Goal: Contribute content: Add original content to the website for others to see

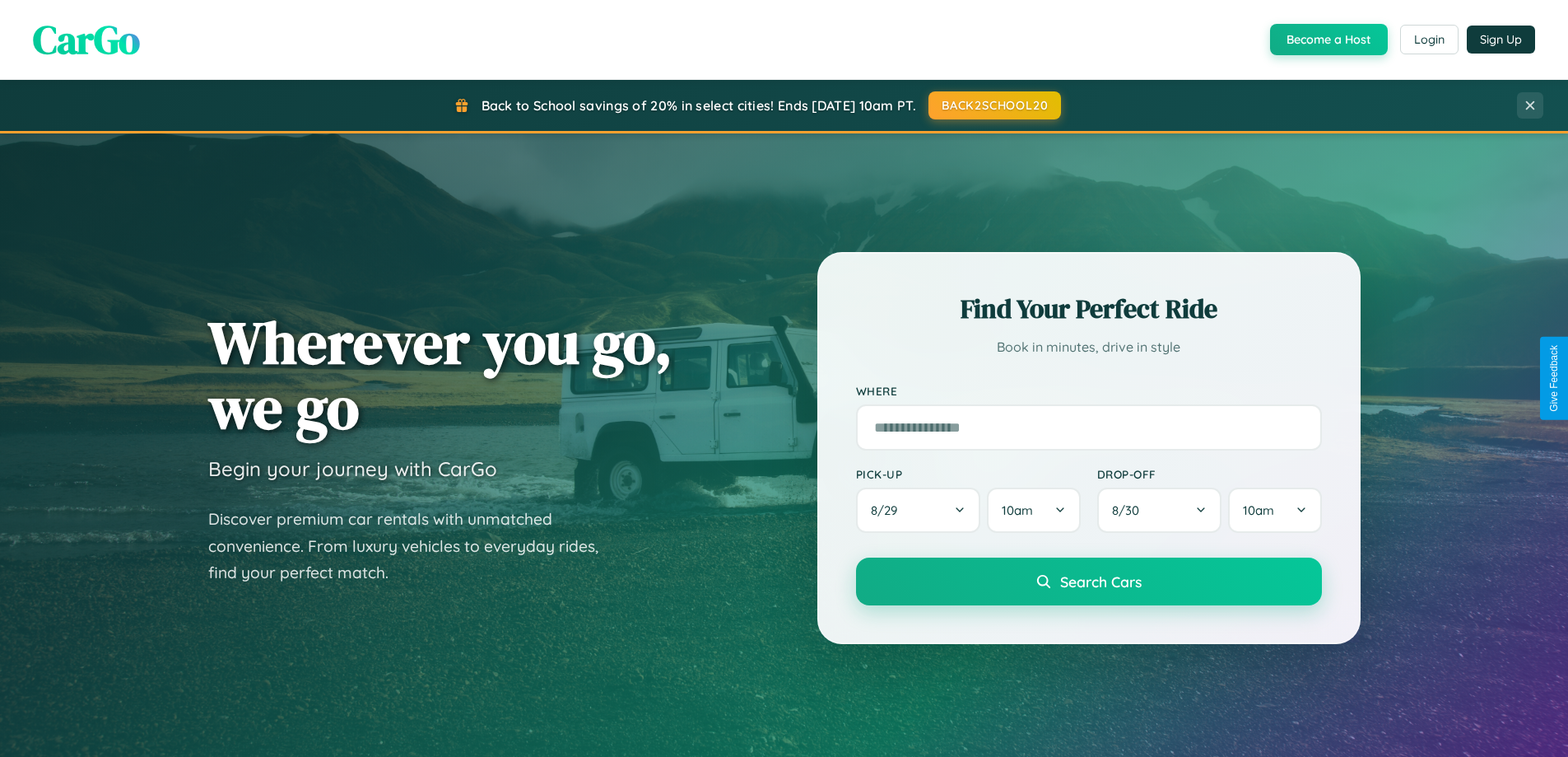
scroll to position [3168, 0]
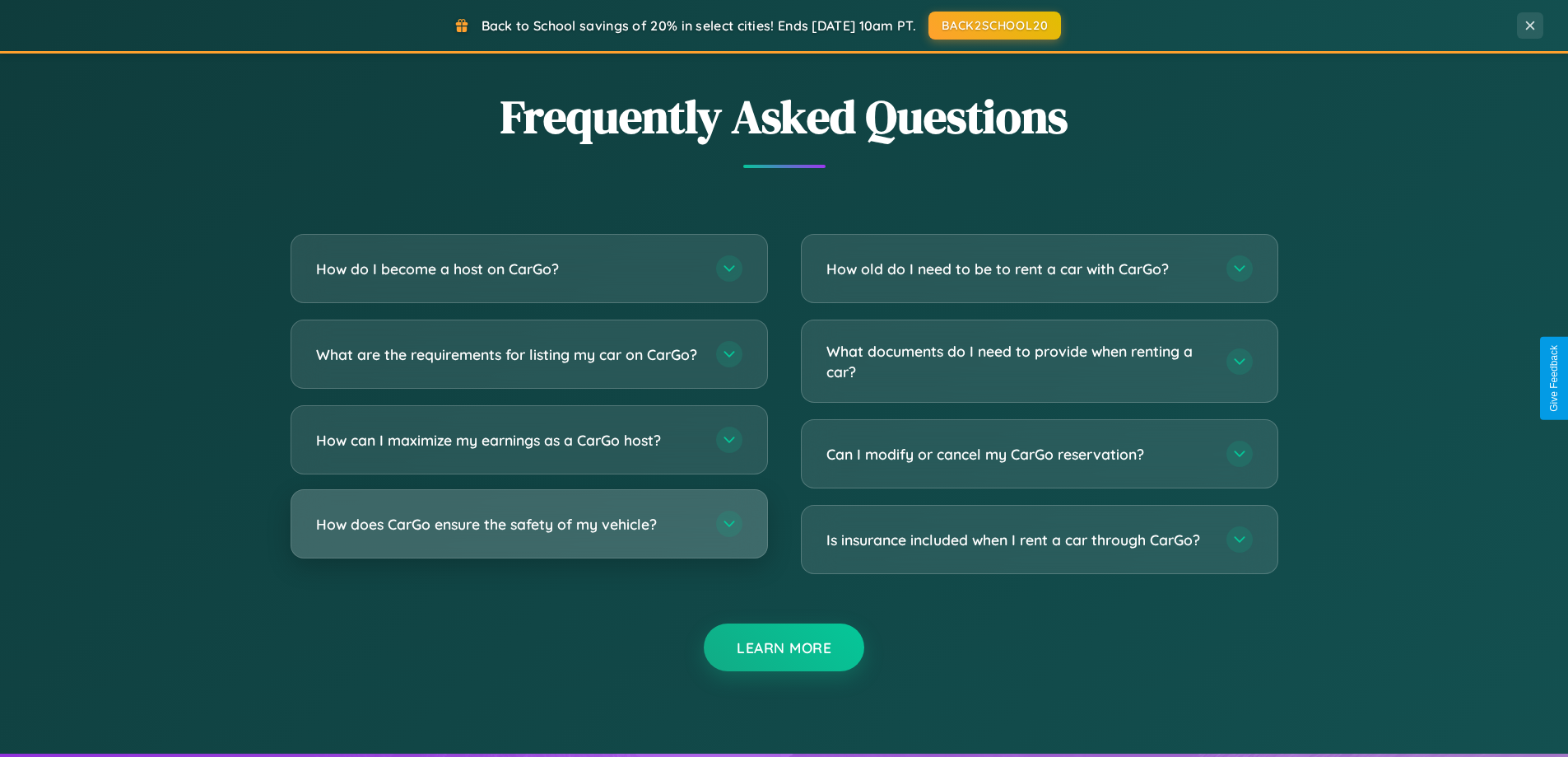
click at [528, 534] on h3 "How does CarGo ensure the safety of my vehicle?" at bounding box center [508, 524] width 384 height 21
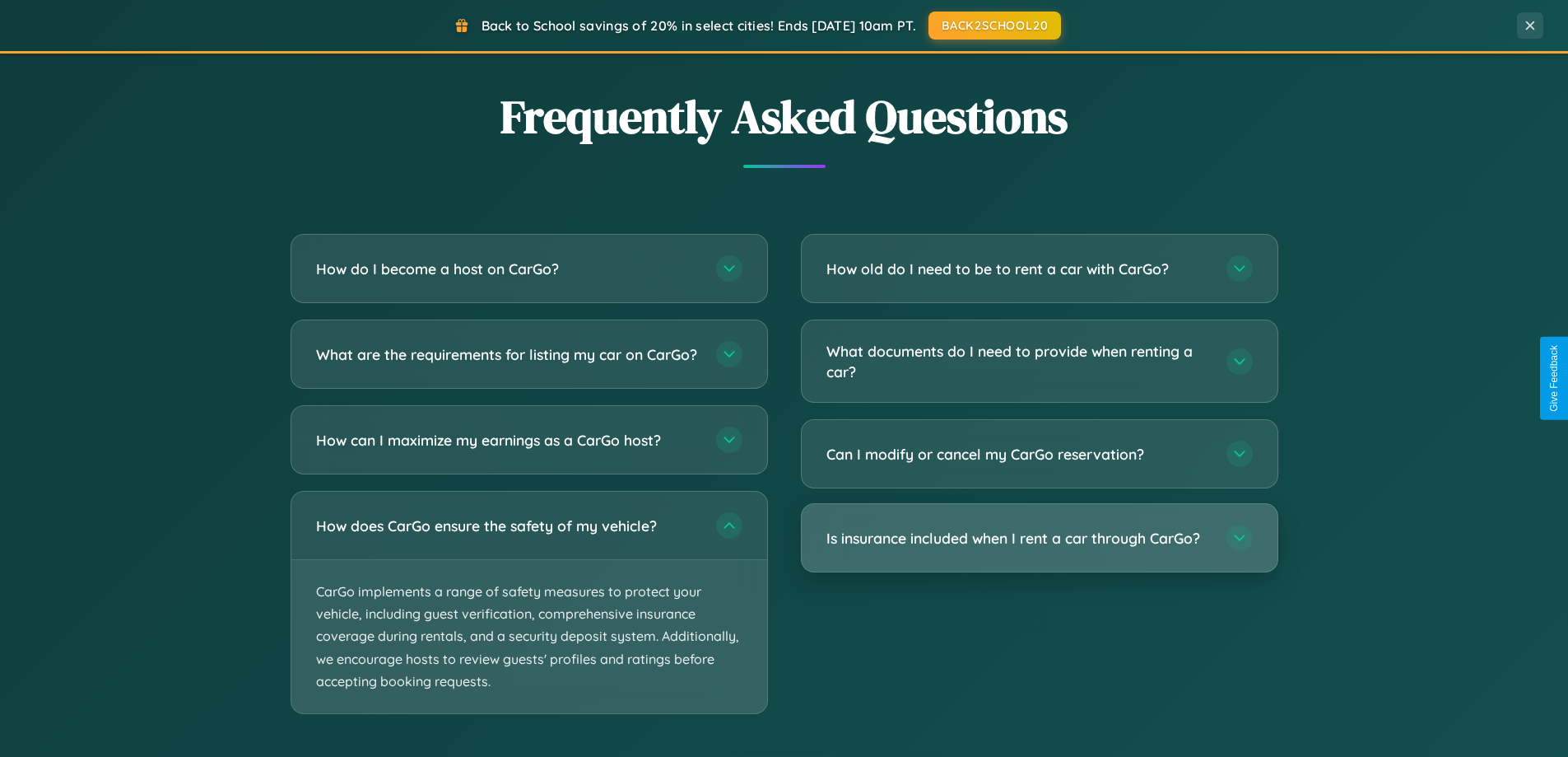
click at [1039, 538] on h3 "Is insurance included when I rent a car through CarGo?" at bounding box center [1018, 538] width 384 height 21
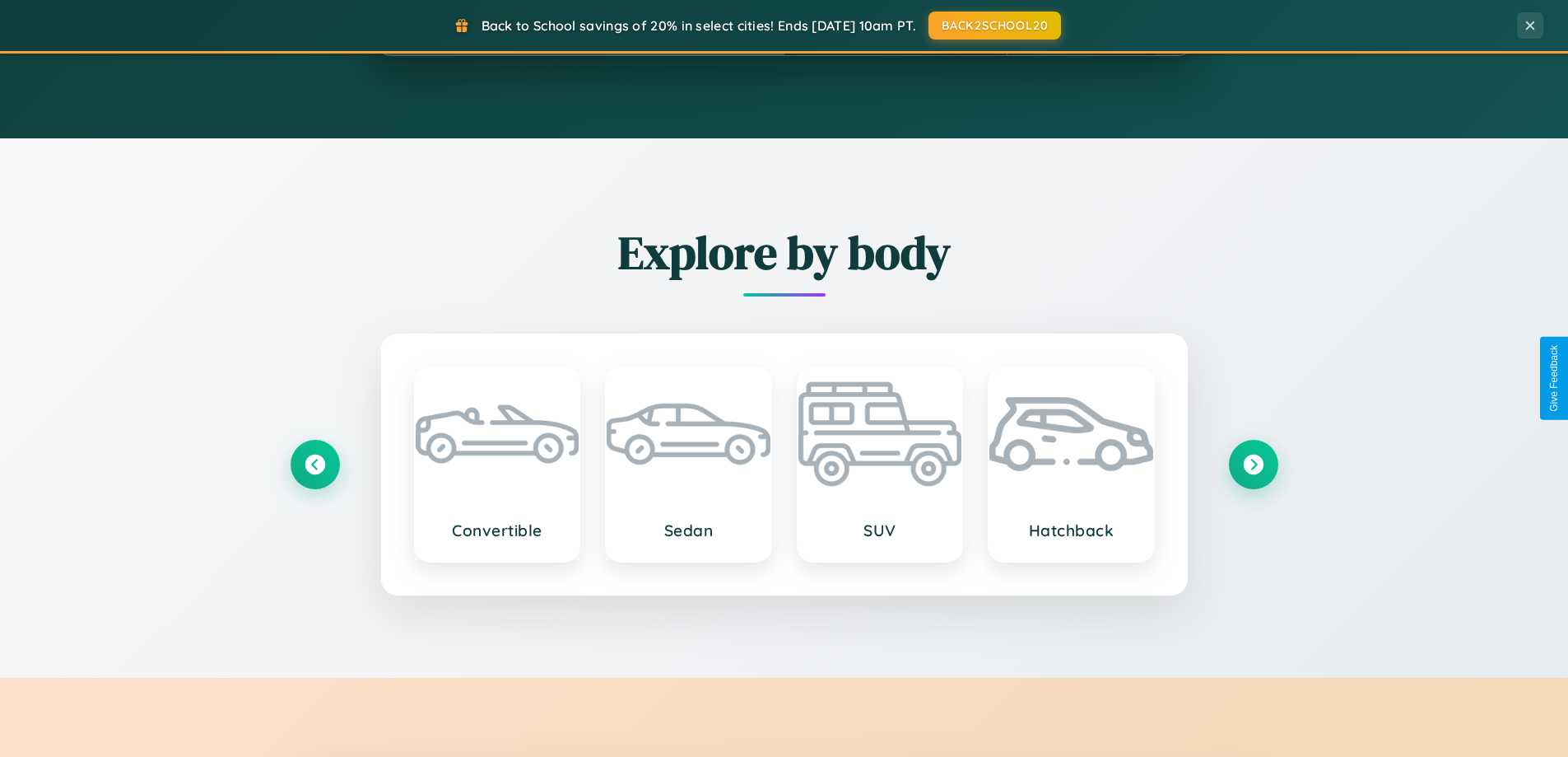
scroll to position [0, 0]
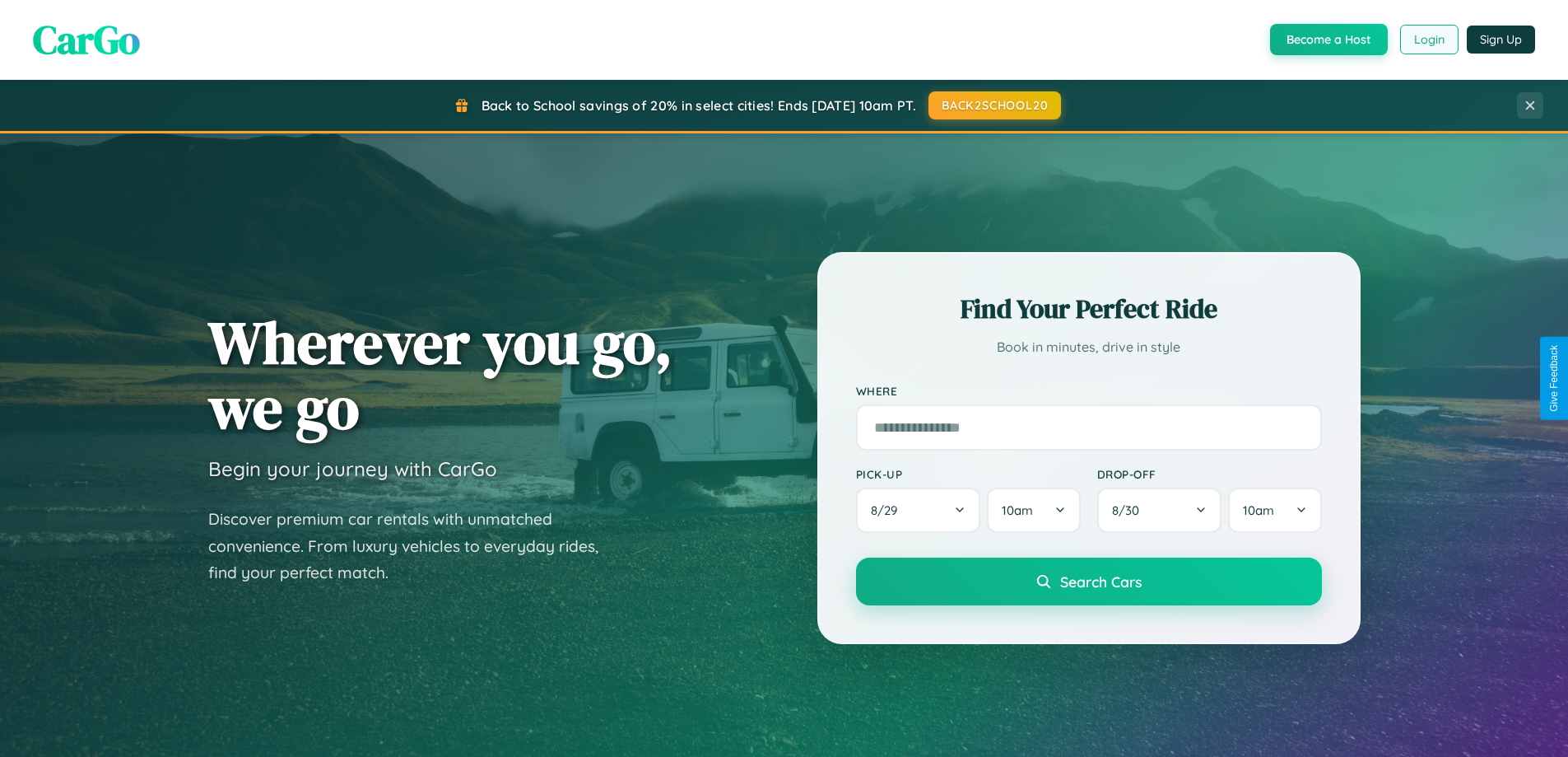
click at [1428, 39] on button "Login" at bounding box center [1429, 39] width 58 height 30
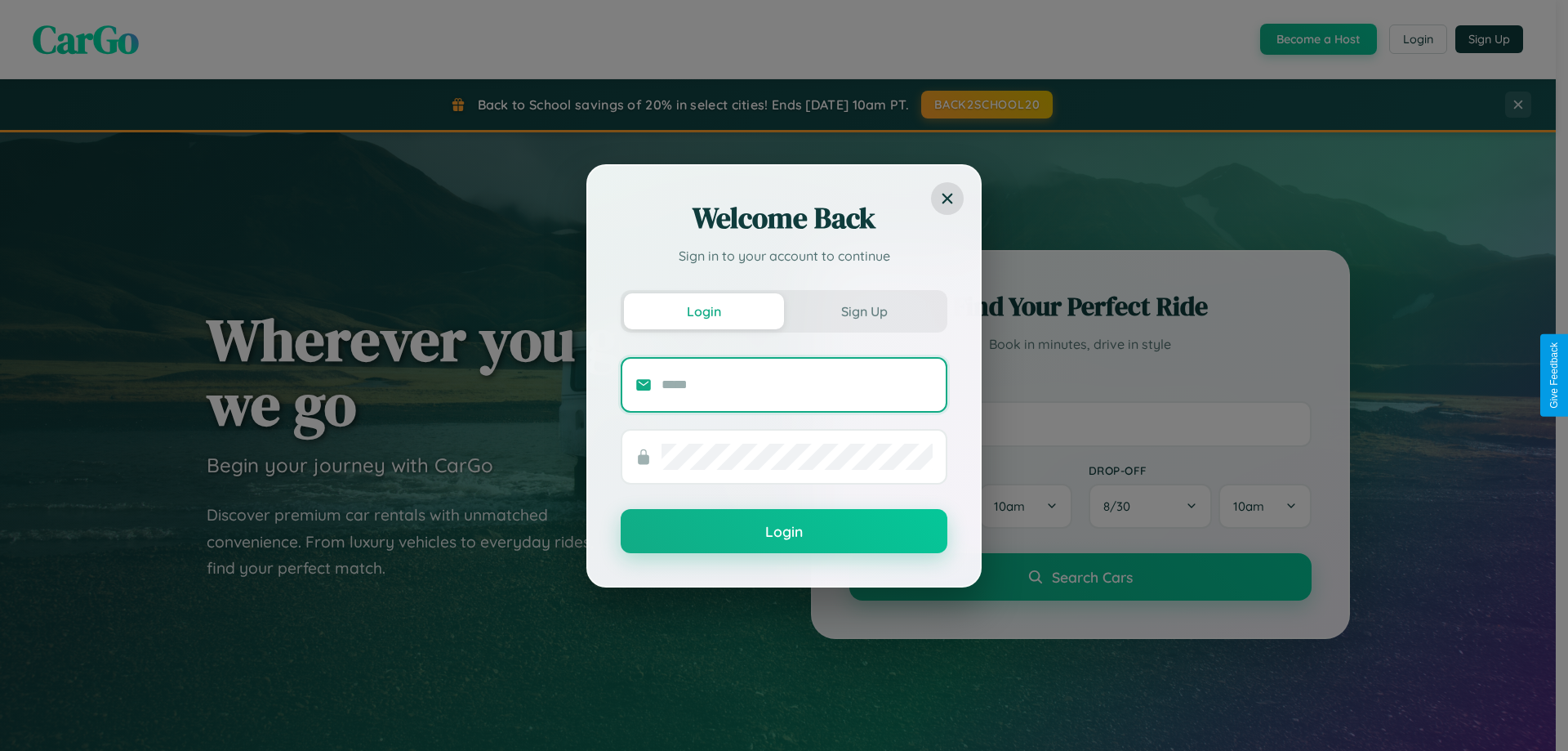
click at [797, 384] on input "text" at bounding box center [797, 384] width 271 height 26
type input "**********"
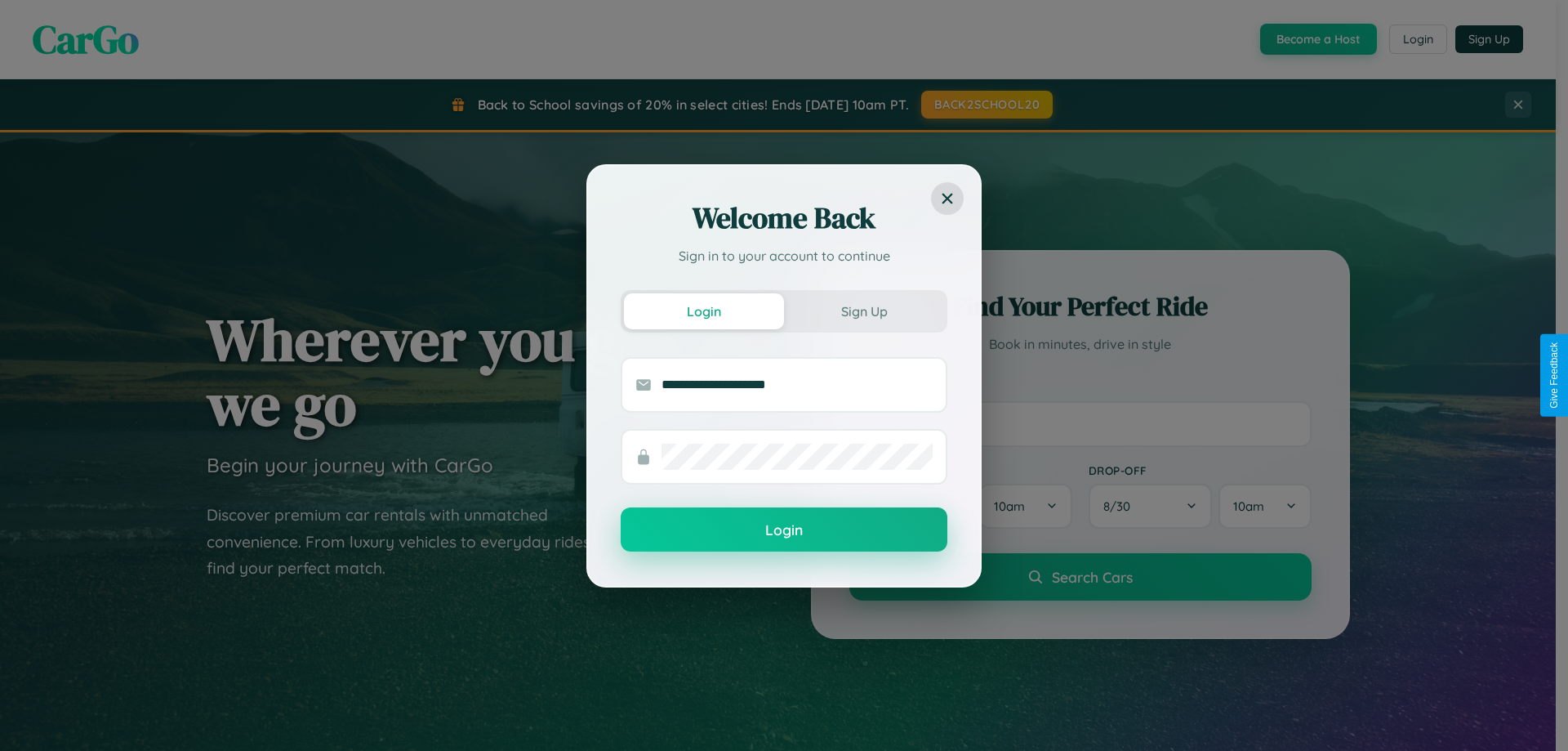
click at [784, 529] on button "Login" at bounding box center [784, 529] width 327 height 44
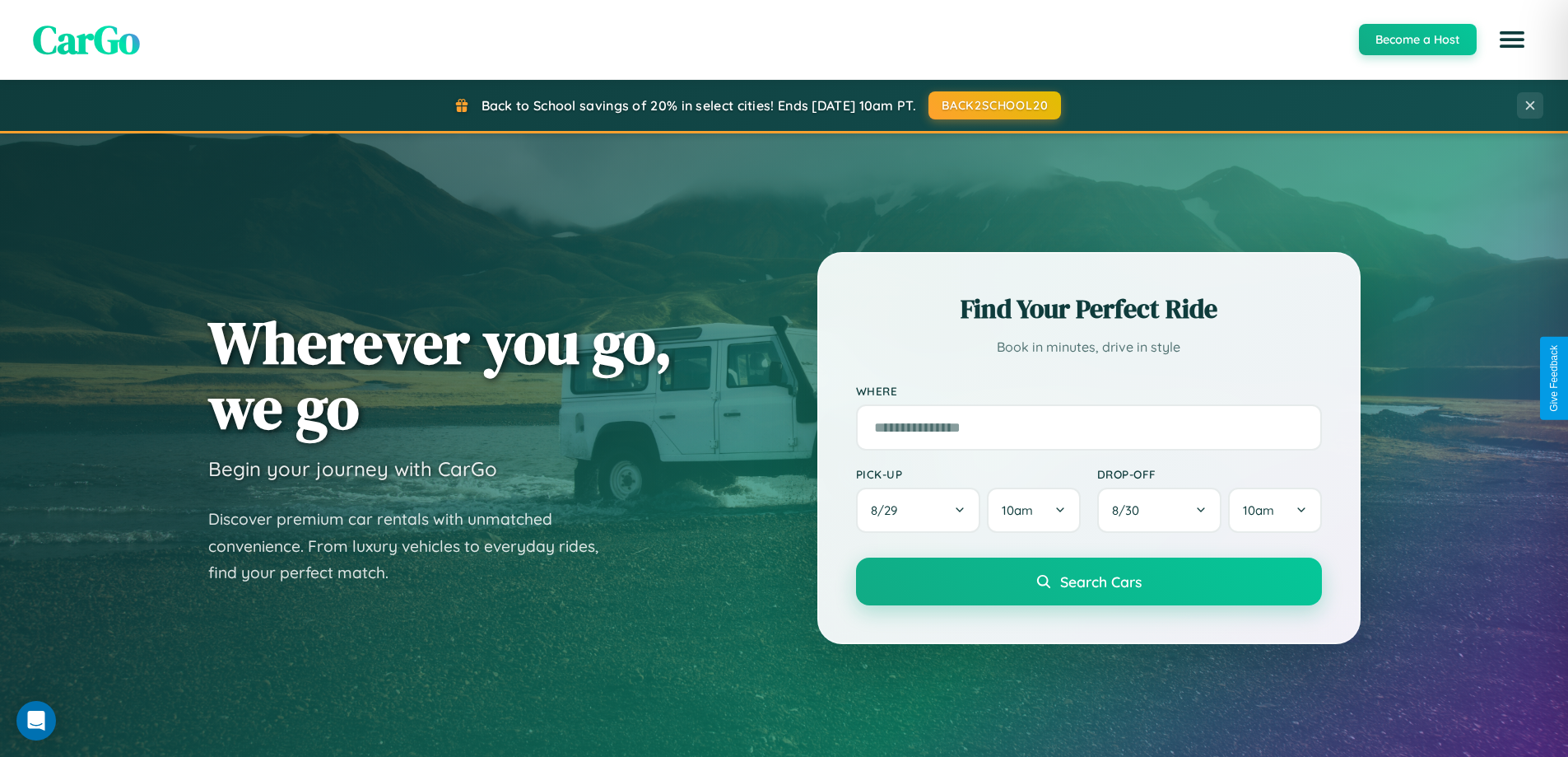
scroll to position [2645, 0]
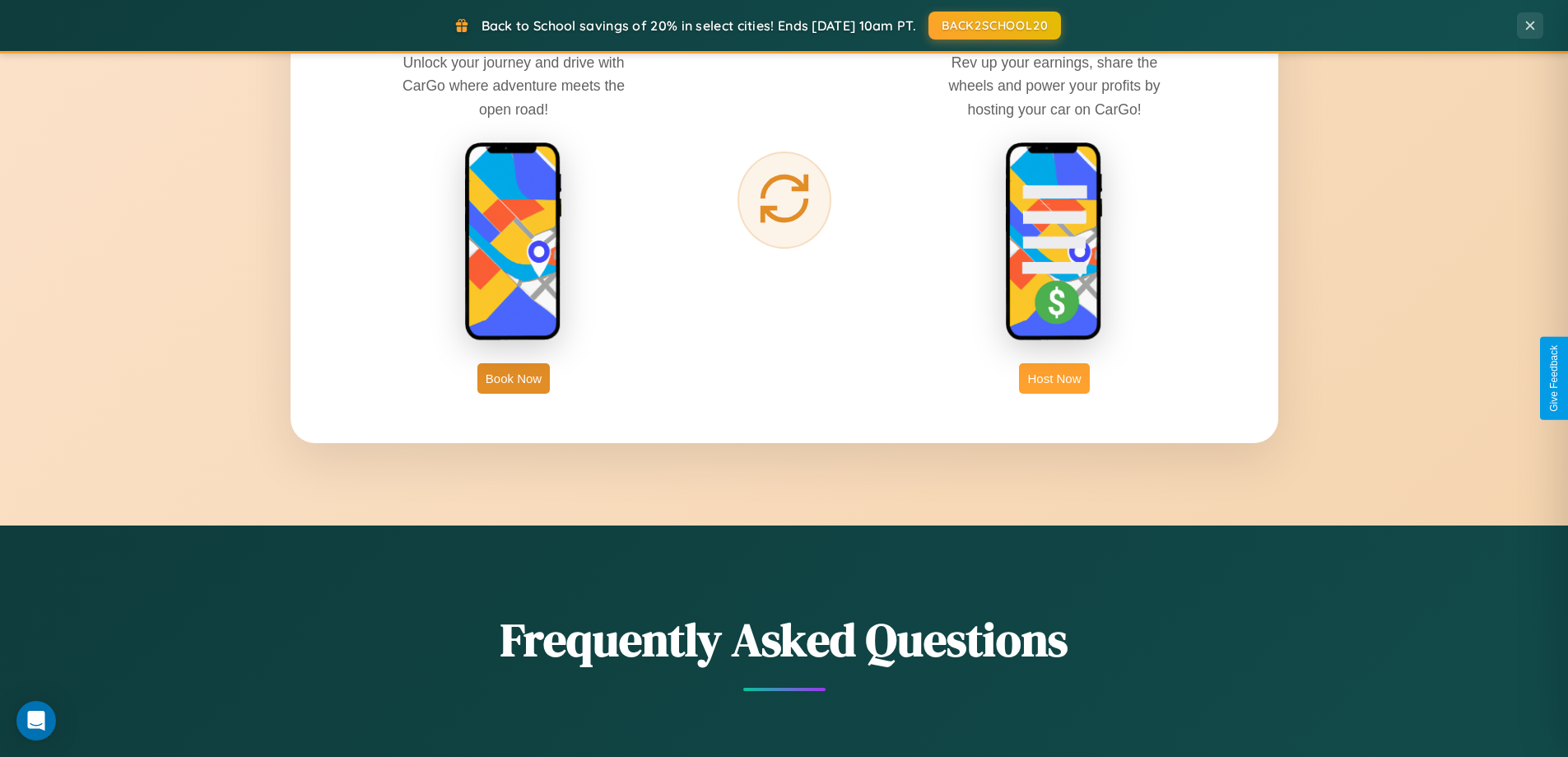
click at [1055, 378] on button "Host Now" at bounding box center [1054, 378] width 70 height 31
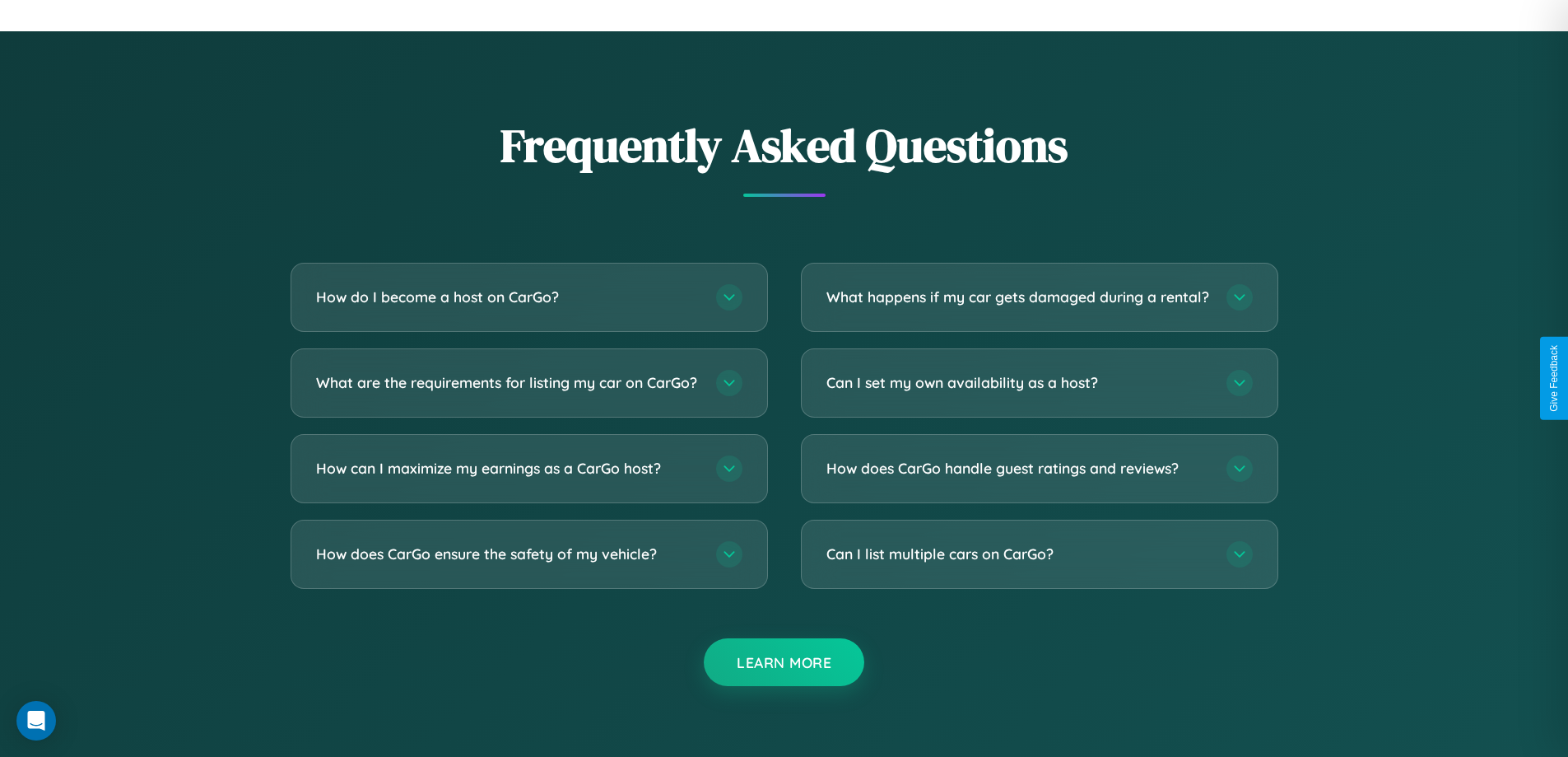
scroll to position [2226, 0]
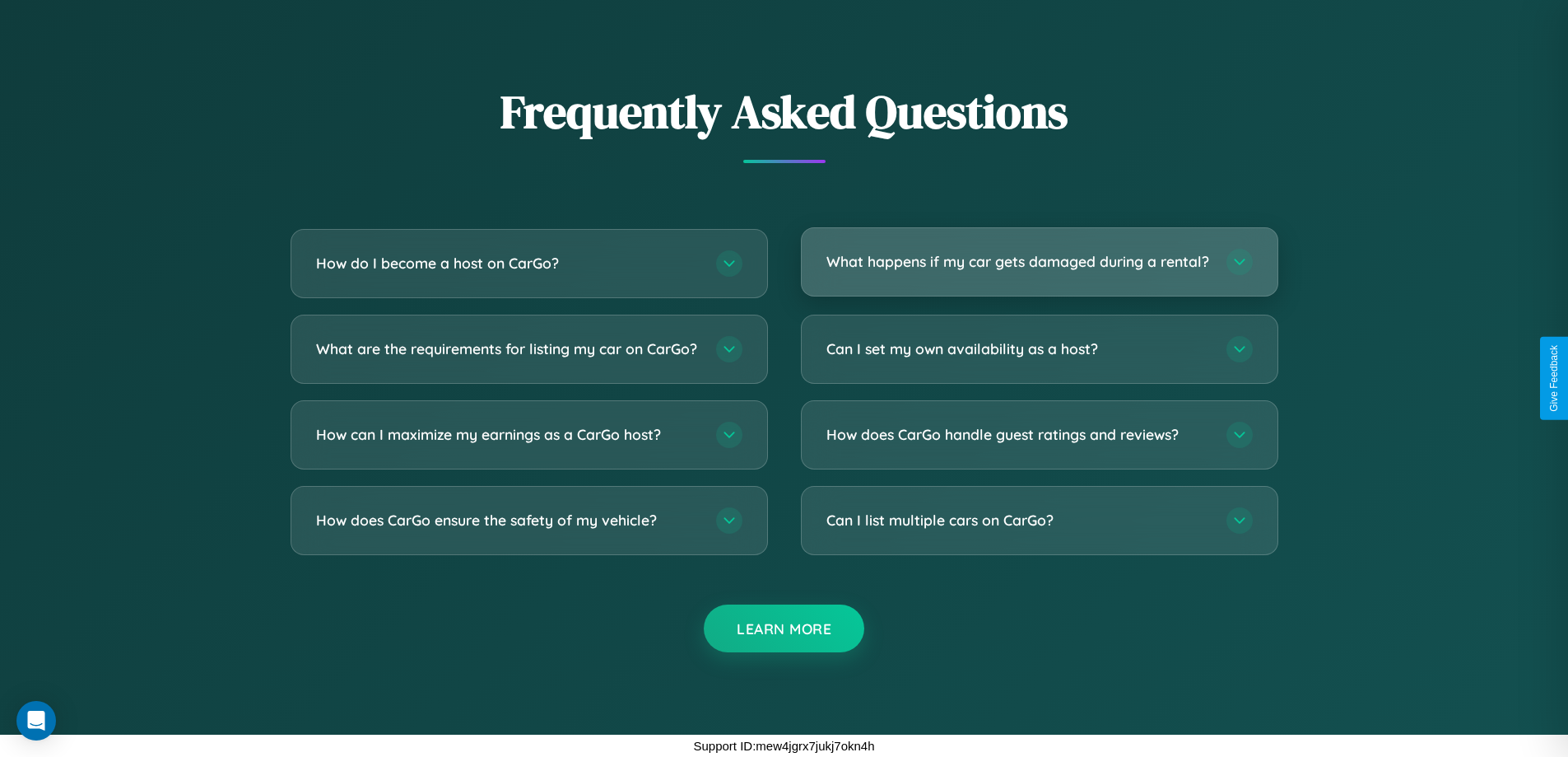
click at [1039, 254] on h3 "What happens if my car gets damaged during a rental?" at bounding box center [1018, 261] width 384 height 21
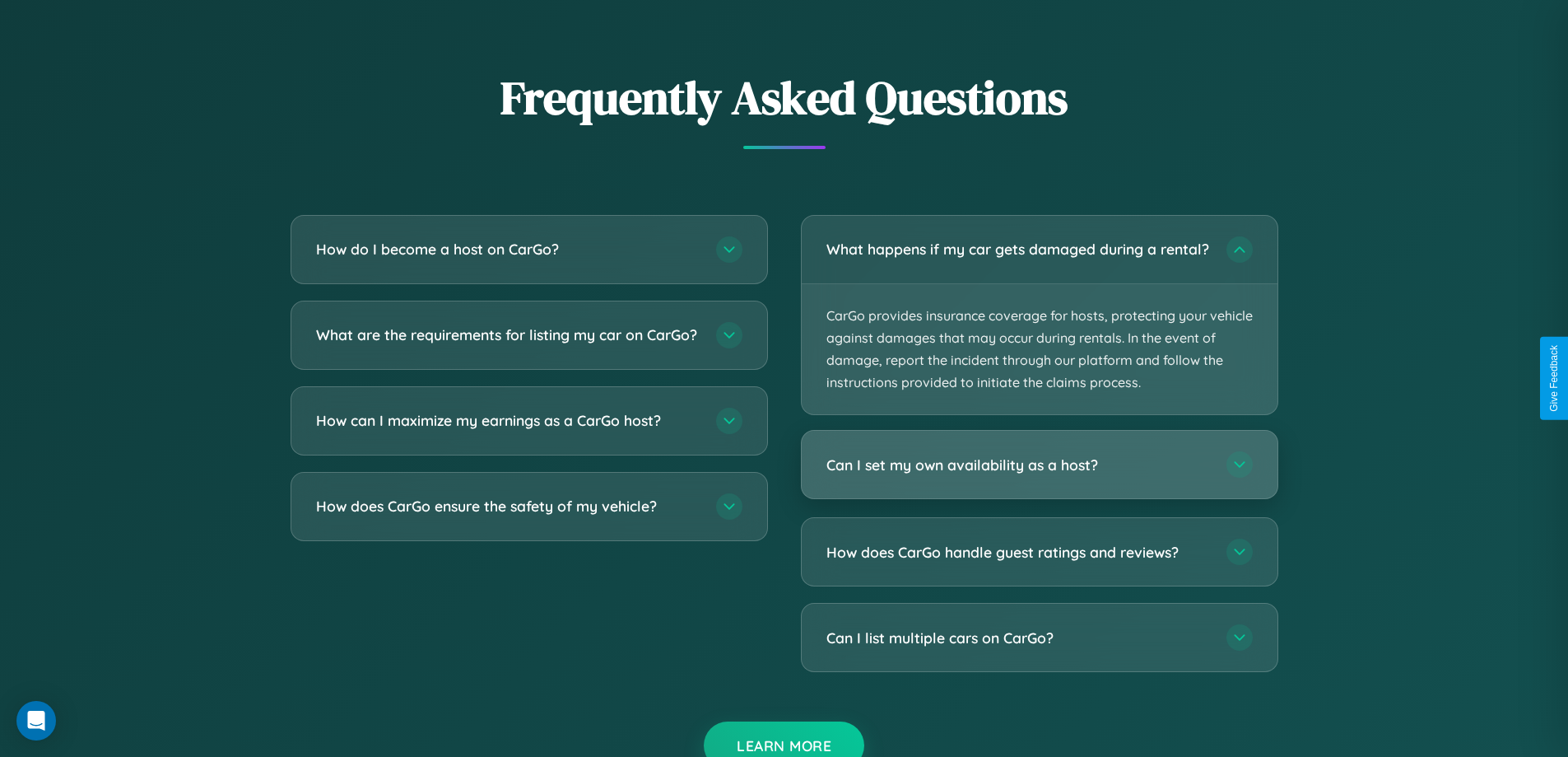
click at [1039, 475] on h3 "Can I set my own availability as a host?" at bounding box center [1018, 465] width 384 height 21
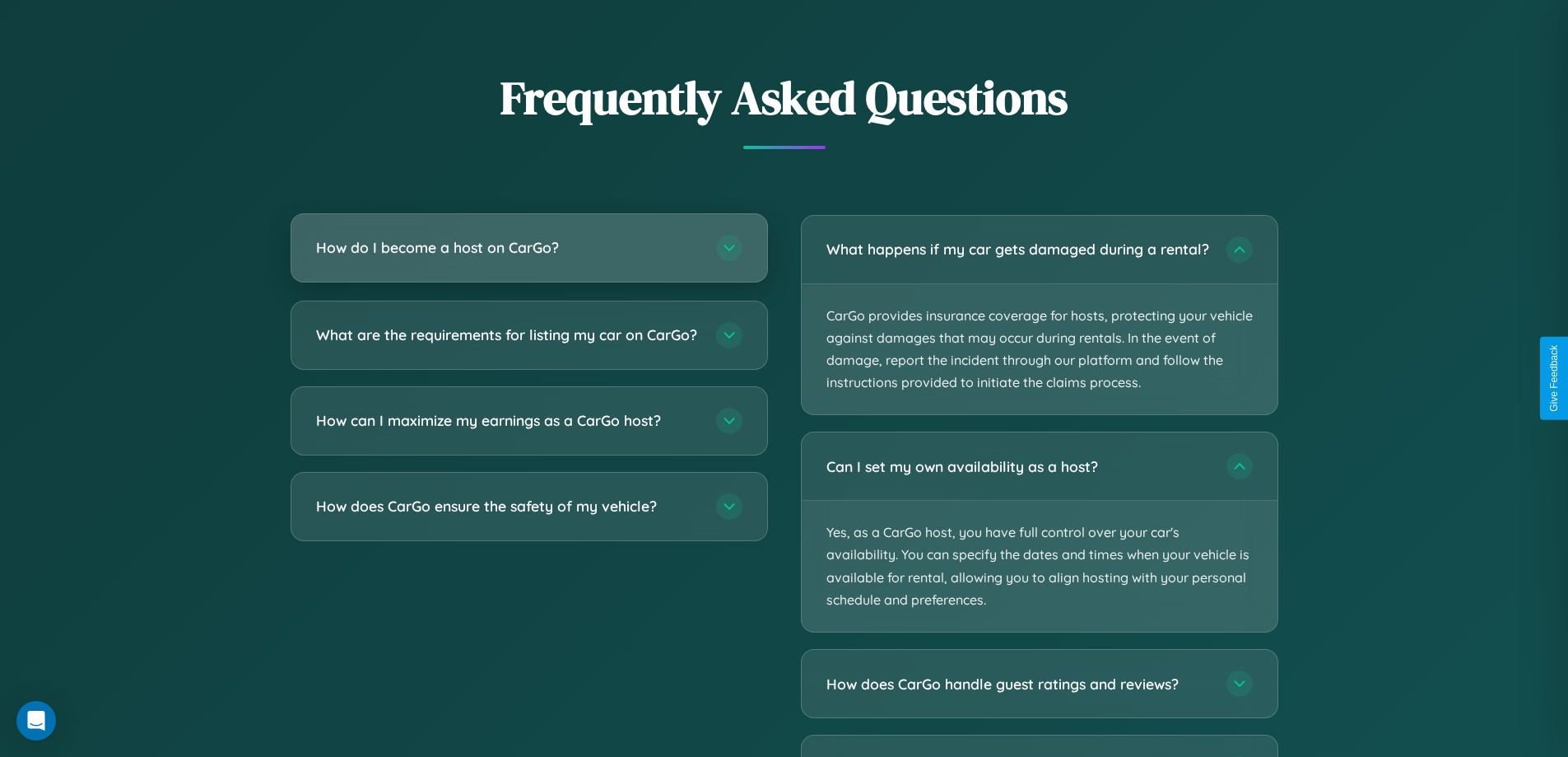
click at [528, 247] on h3 "How do I become a host on CarGo?" at bounding box center [508, 247] width 384 height 21
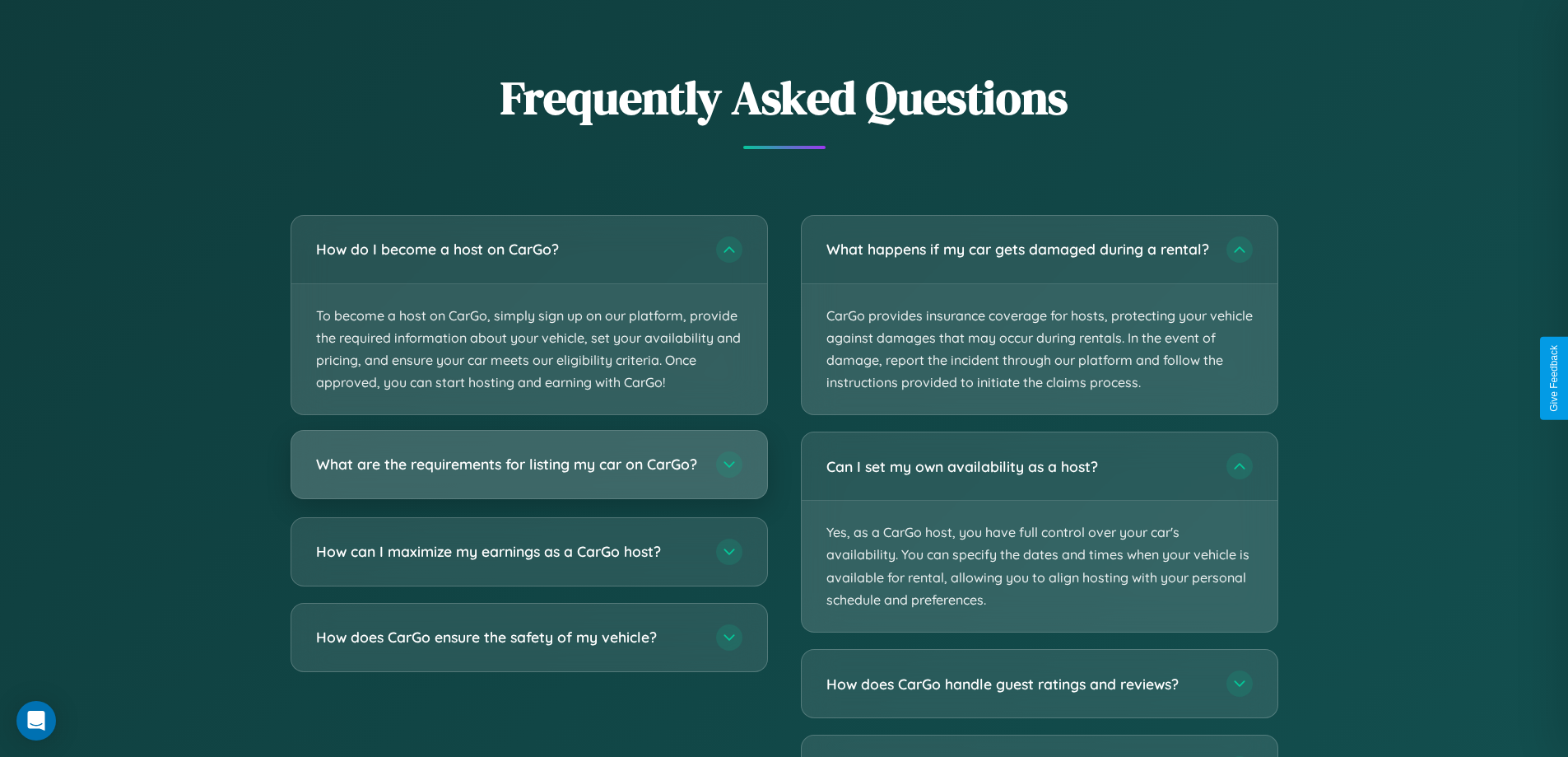
click at [528, 472] on h3 "What are the requirements for listing my car on CarGo?" at bounding box center [508, 465] width 384 height 21
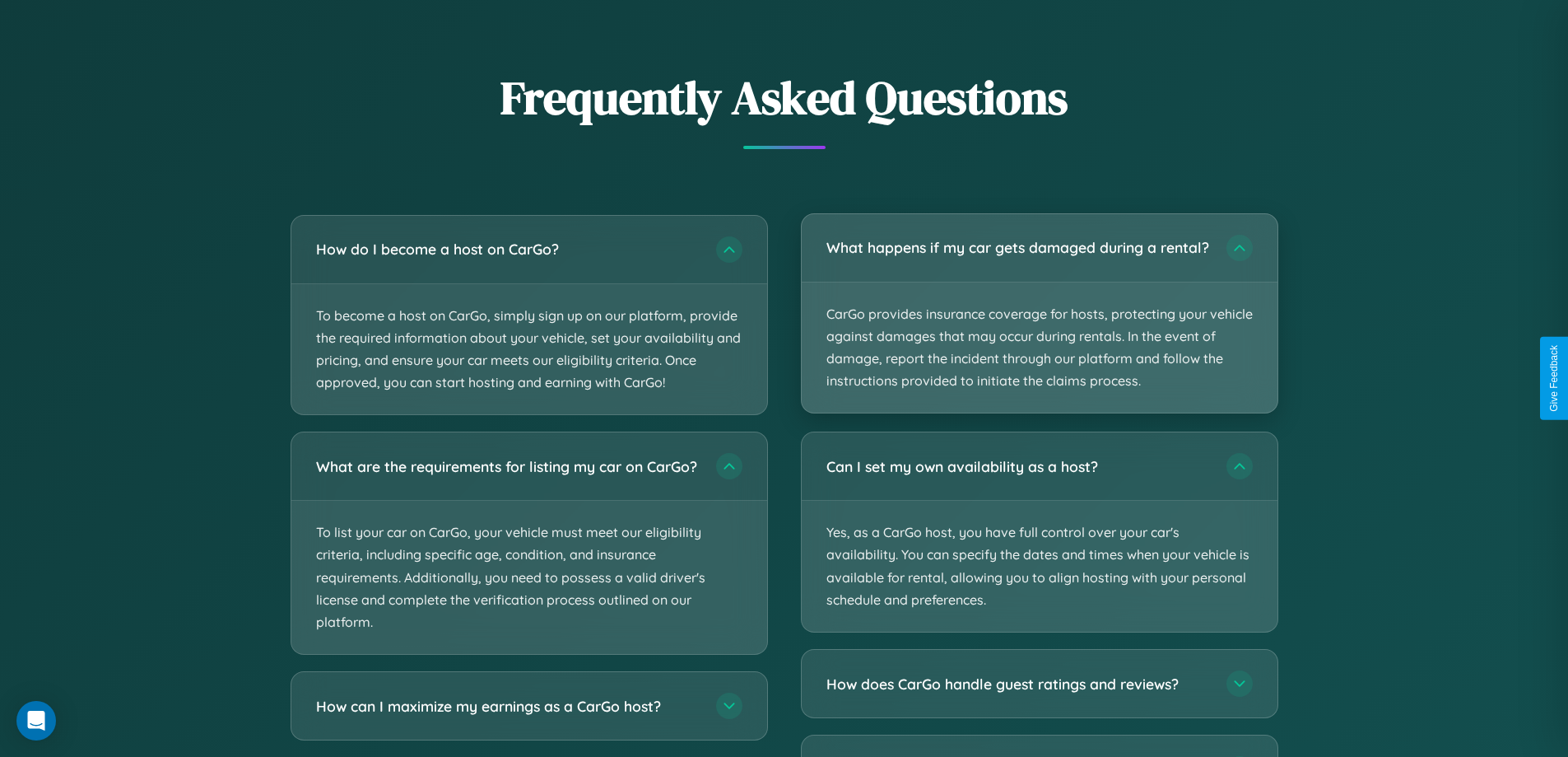
click at [1039, 320] on p "CarGo provides insurance coverage for hosts, protecting your vehicle against da…" at bounding box center [1040, 348] width 476 height 131
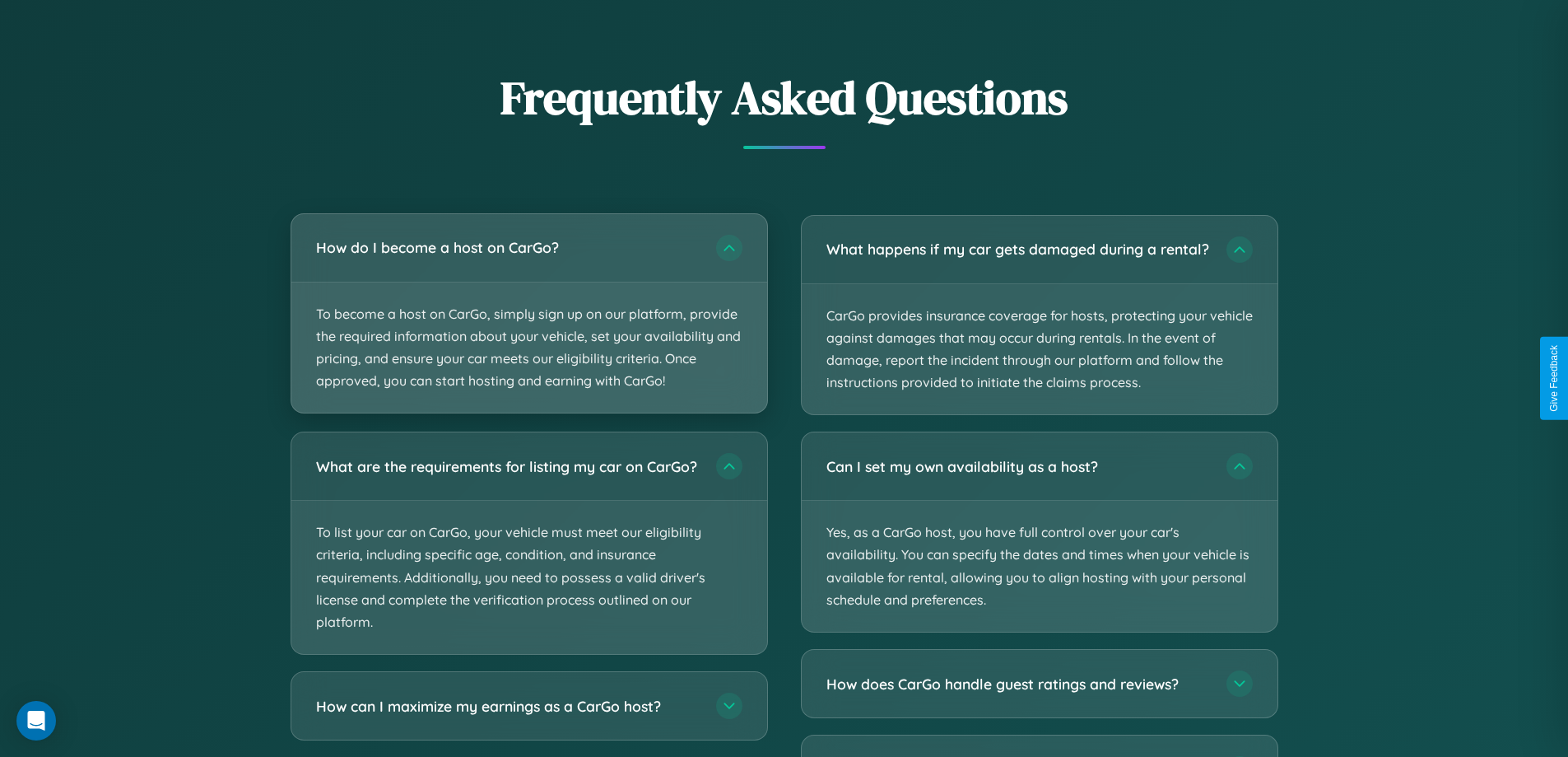
click at [528, 313] on p "To become a host on CarGo, simply sign up on our platform, provide the required…" at bounding box center [529, 348] width 476 height 131
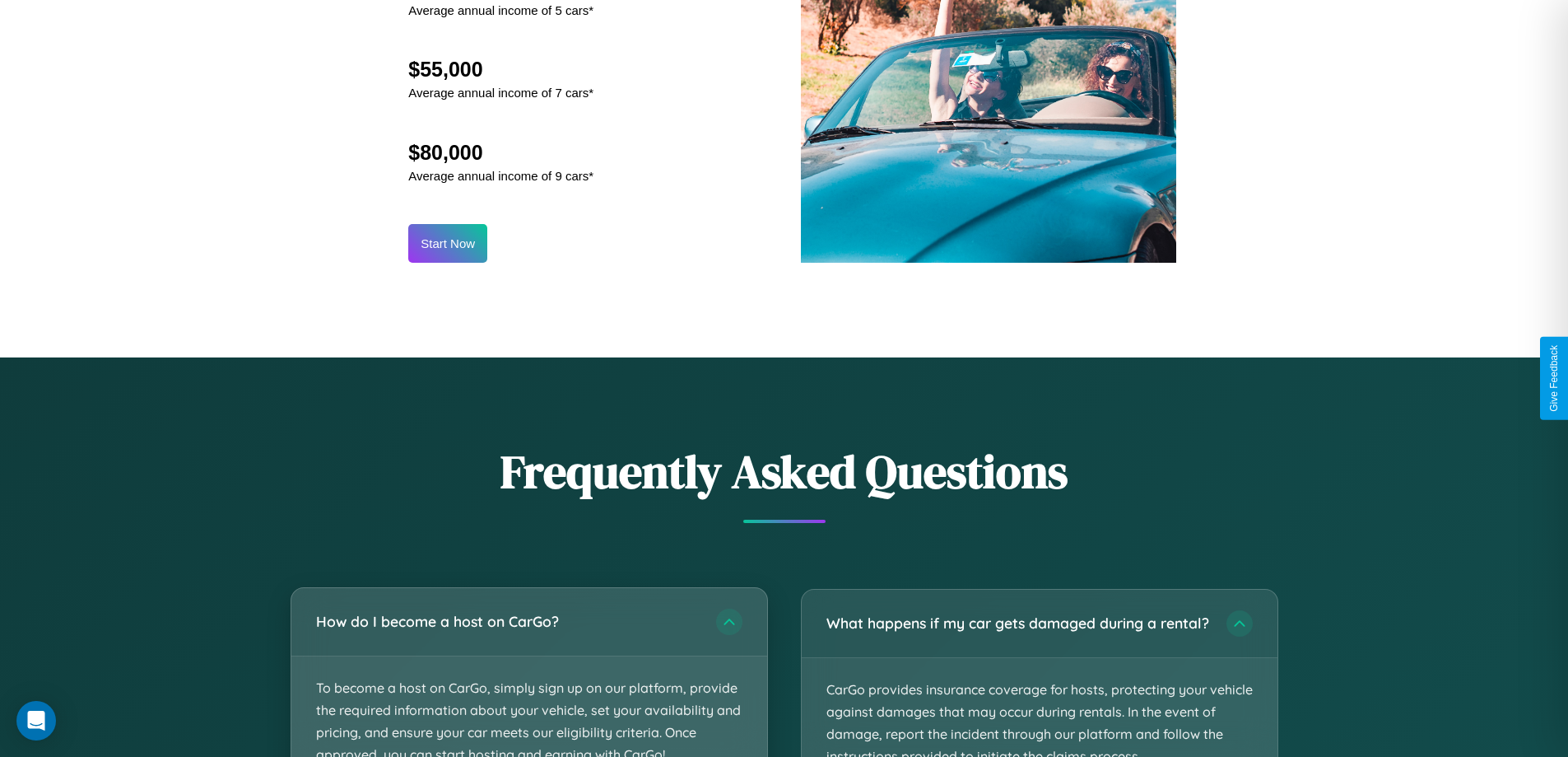
scroll to position [1717, 0]
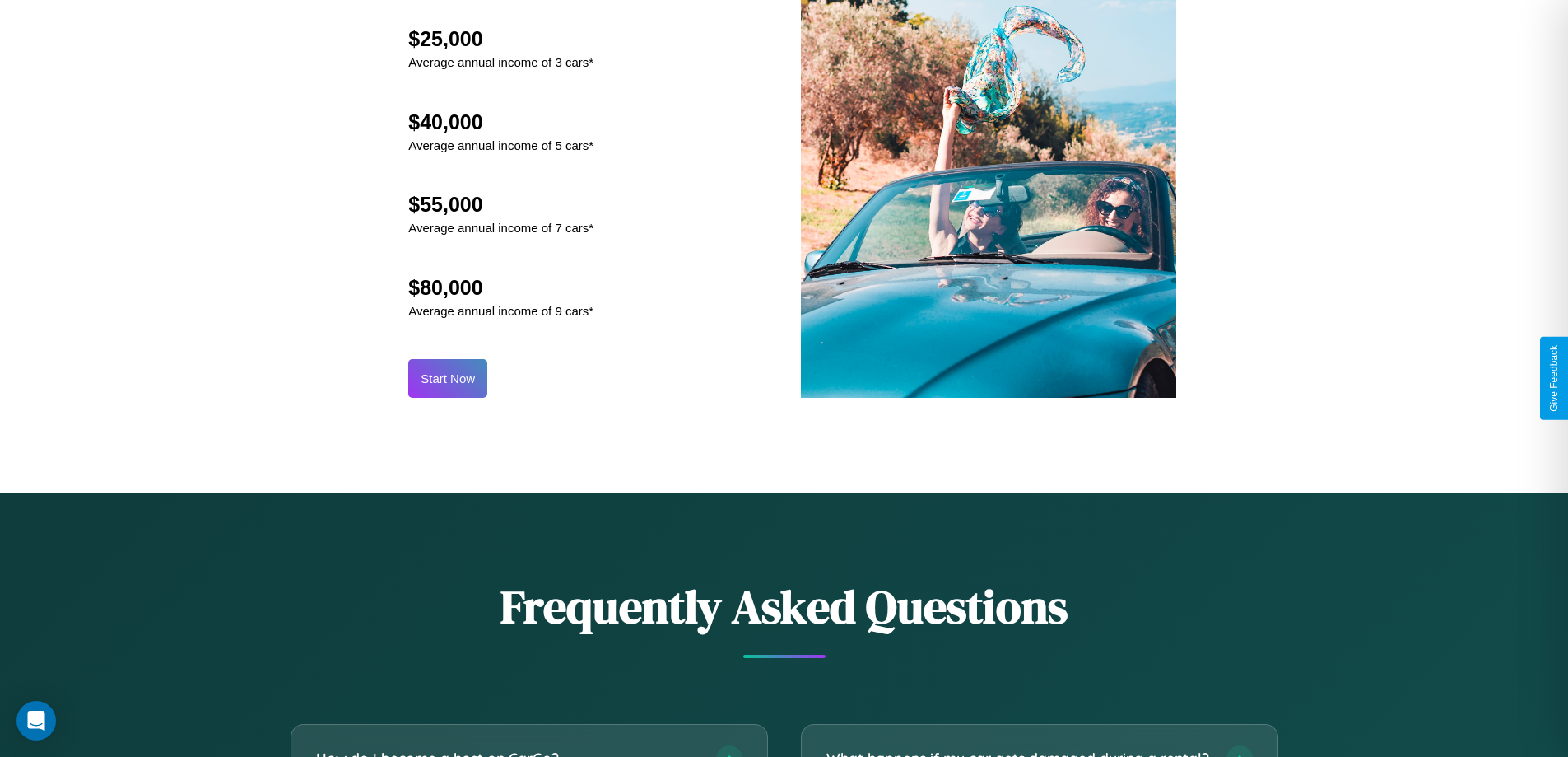
click at [448, 378] on button "Start Now" at bounding box center [448, 378] width 79 height 39
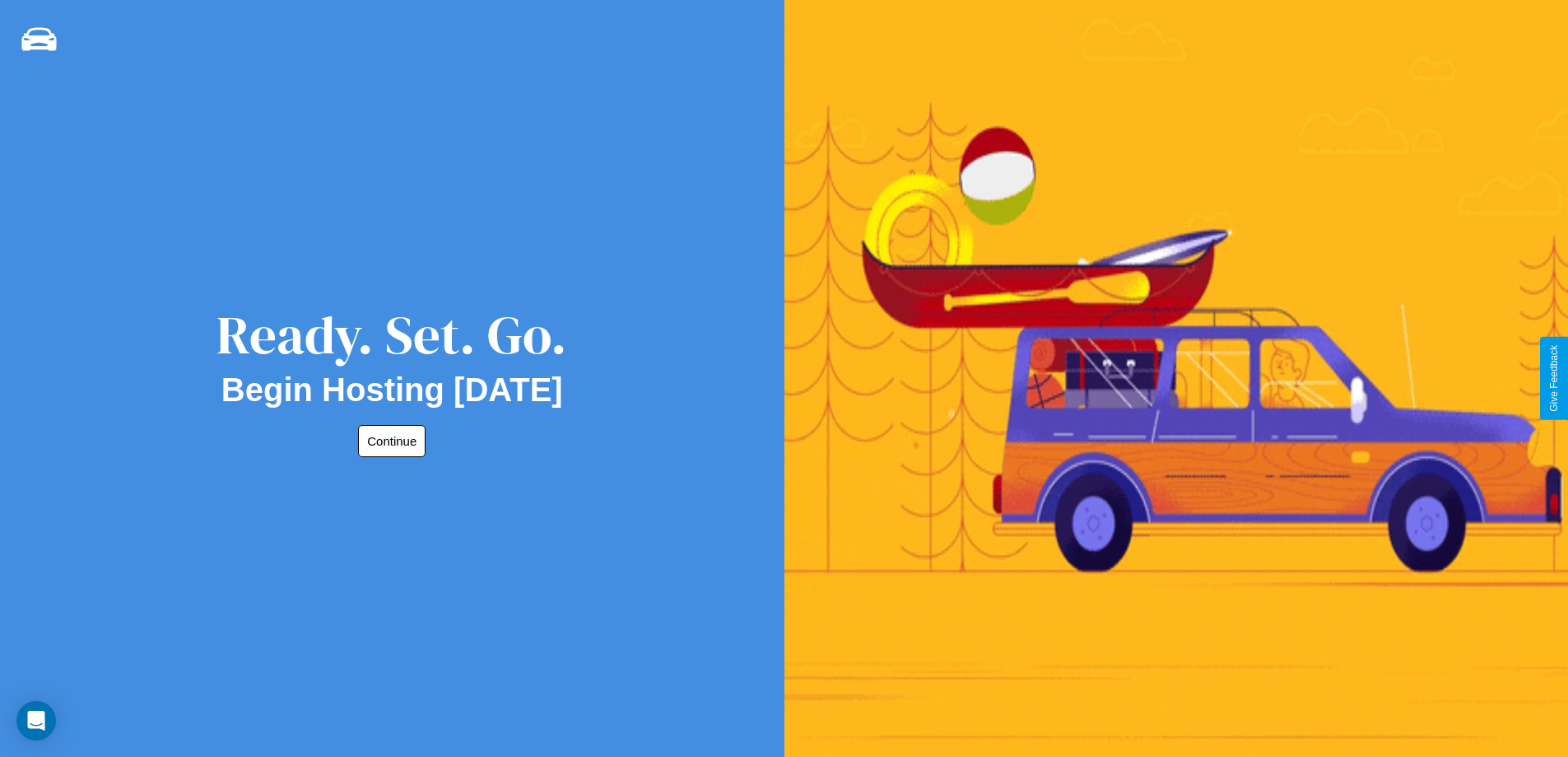
click at [389, 440] on button "Continue" at bounding box center [391, 440] width 68 height 32
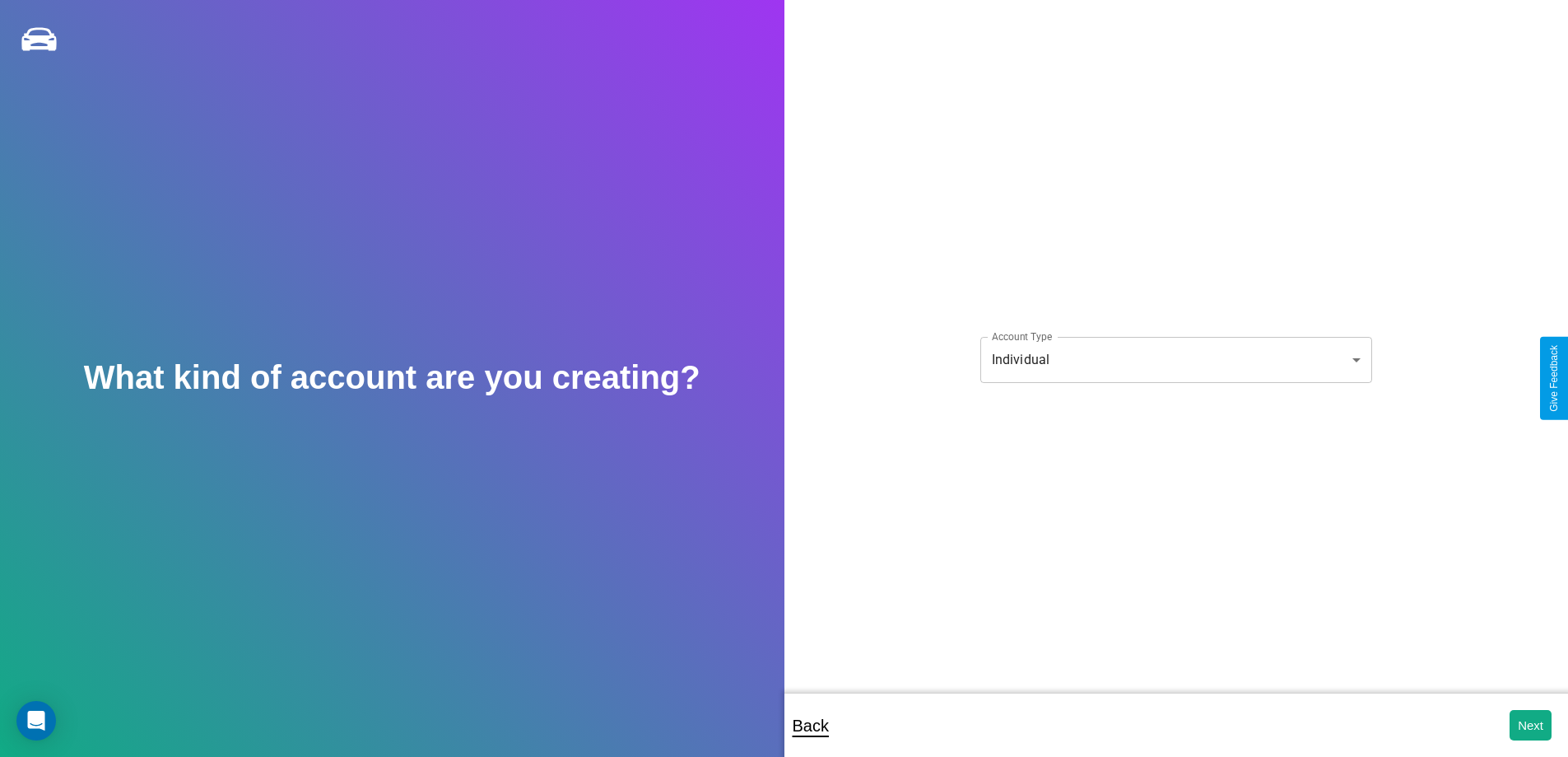
click at [1176, 359] on body "**********" at bounding box center [784, 389] width 1568 height 778
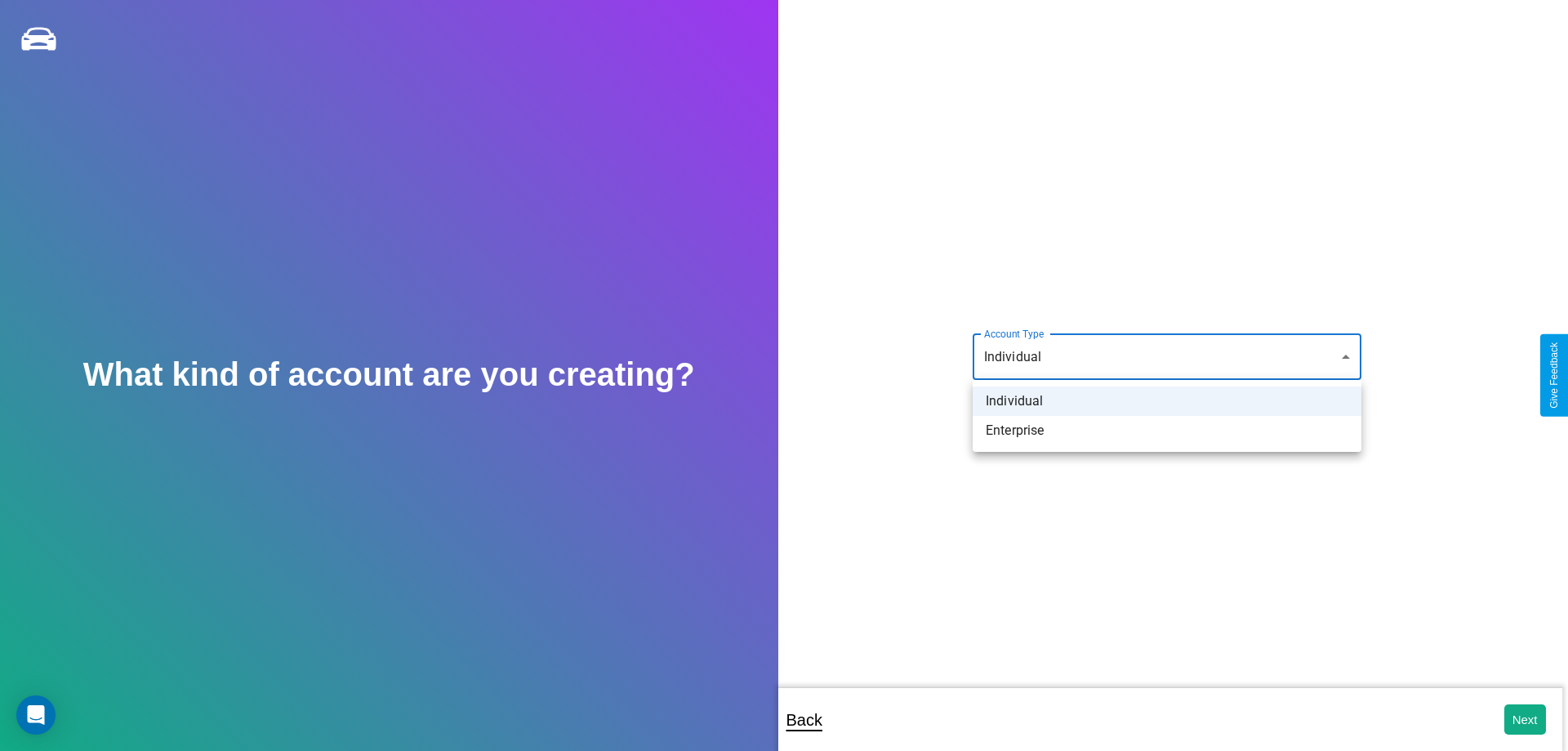
click at [1167, 401] on li "Individual" at bounding box center [1167, 401] width 389 height 30
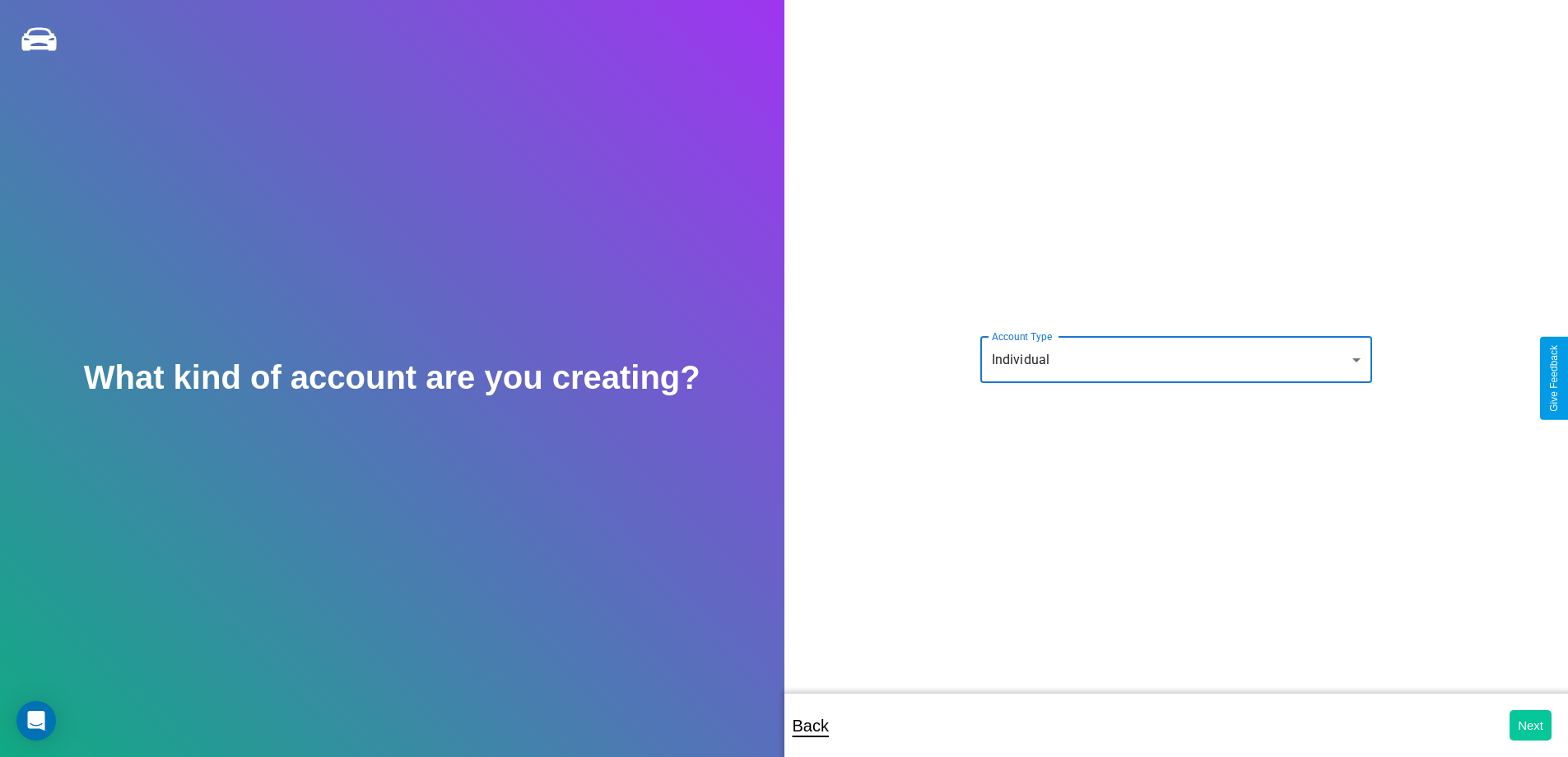
click at [1530, 724] on button "Next" at bounding box center [1530, 725] width 42 height 31
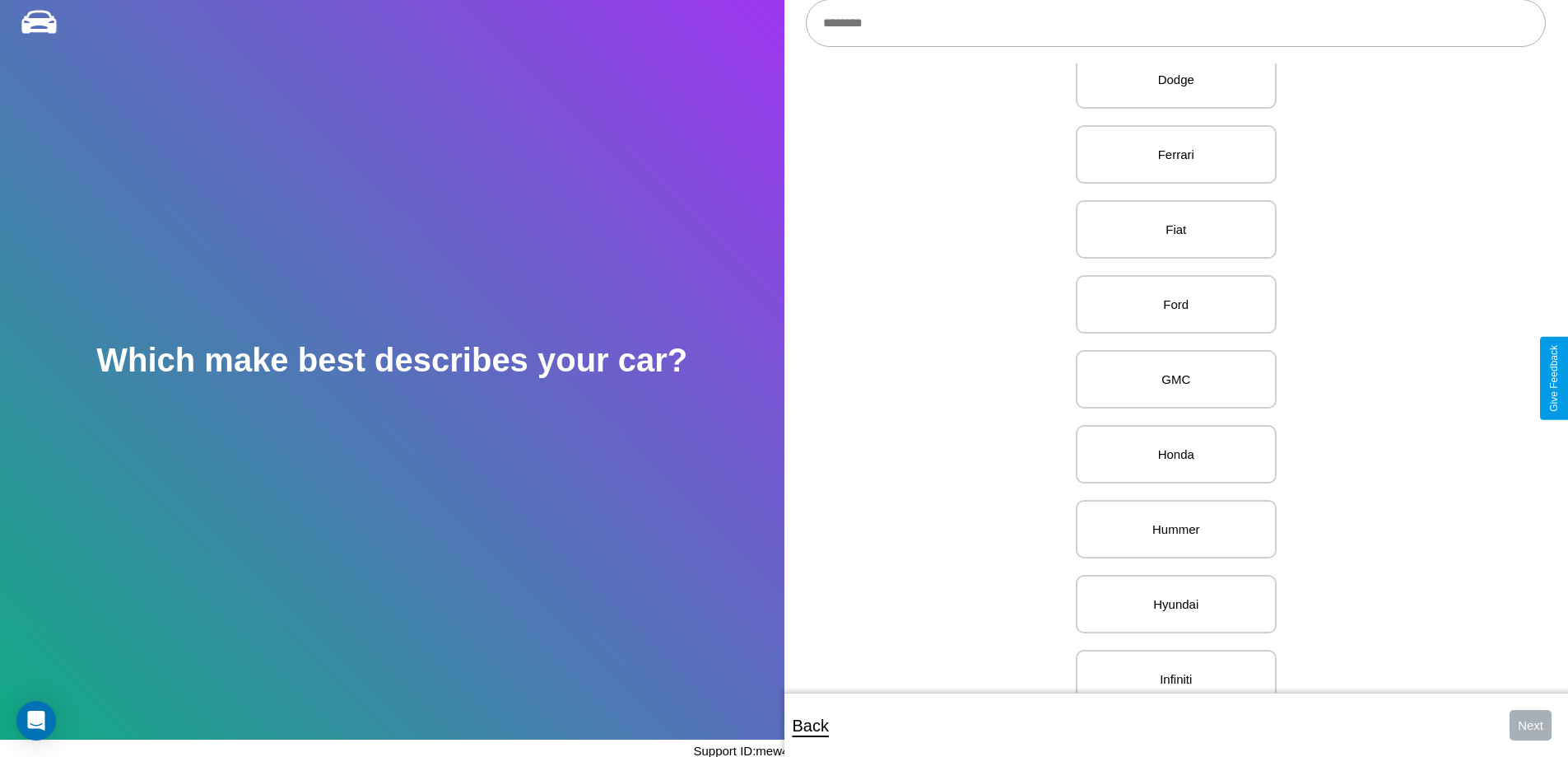
scroll to position [788, 0]
click at [1170, 378] on p "GMC" at bounding box center [1177, 378] width 164 height 22
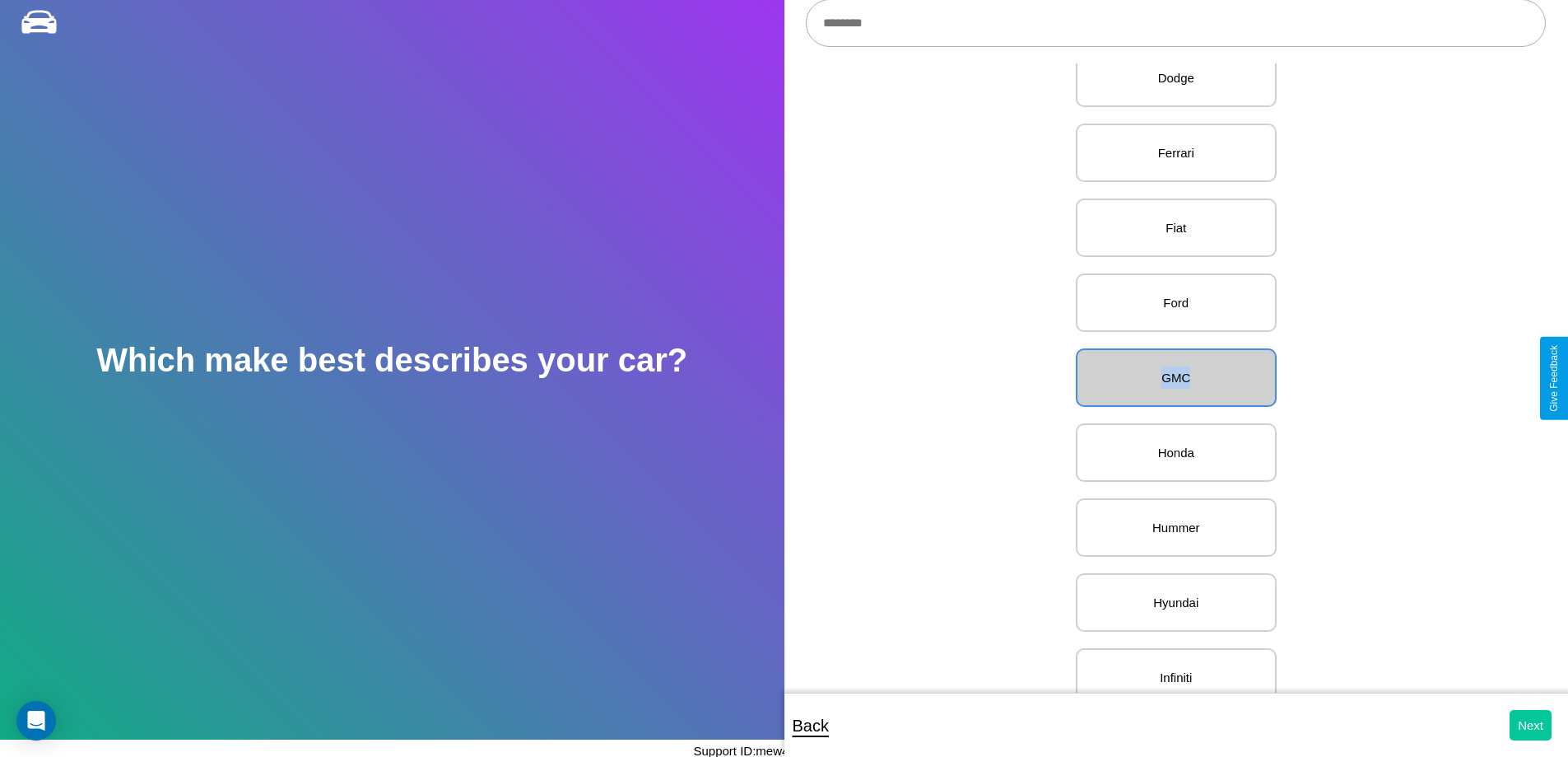
click at [1530, 724] on button "Next" at bounding box center [1530, 725] width 42 height 31
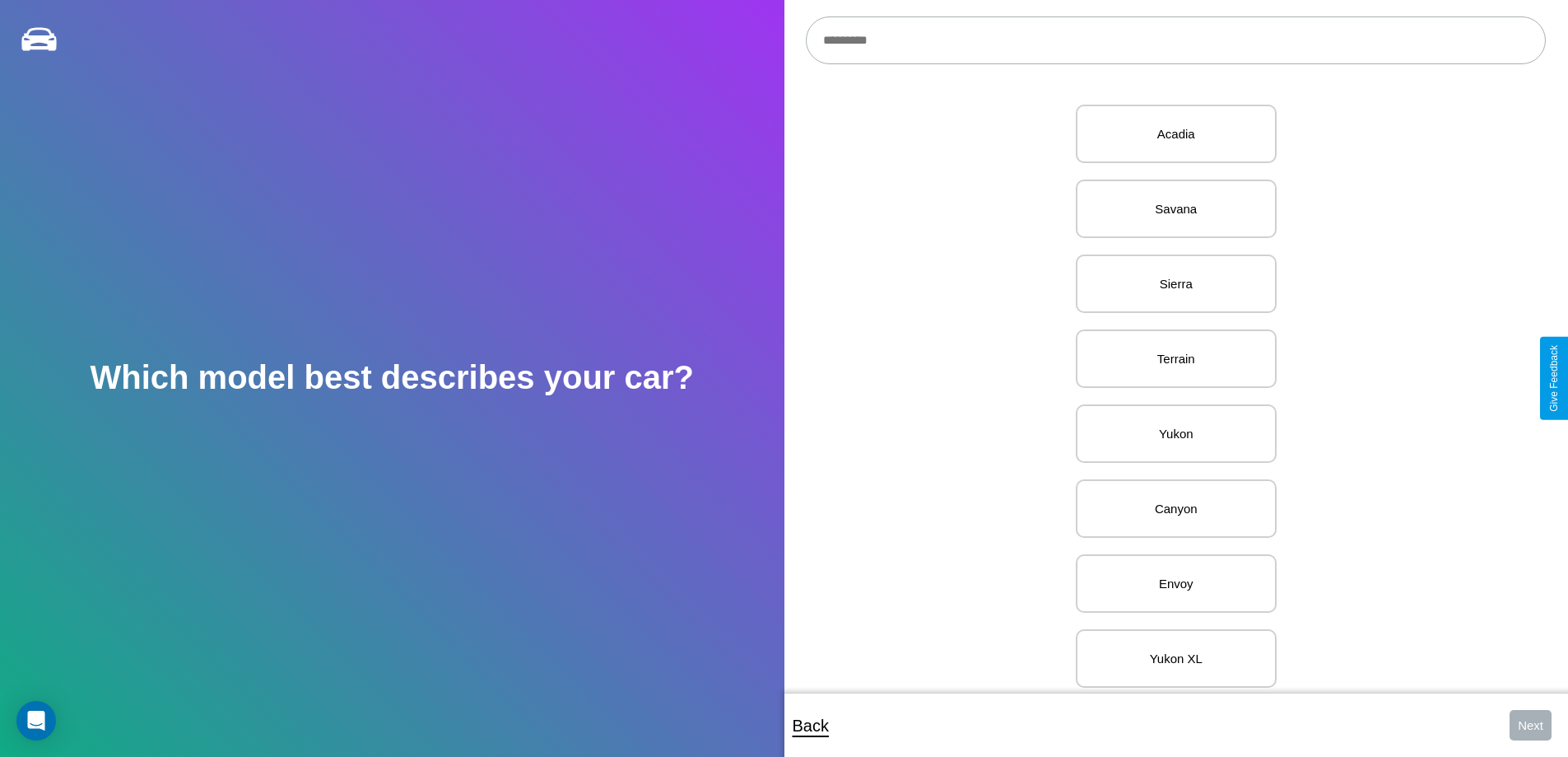
click at [1176, 40] on input "text" at bounding box center [1176, 40] width 740 height 48
type input "**********"
click at [1170, 134] on p "C/K Pickup" at bounding box center [1177, 134] width 164 height 22
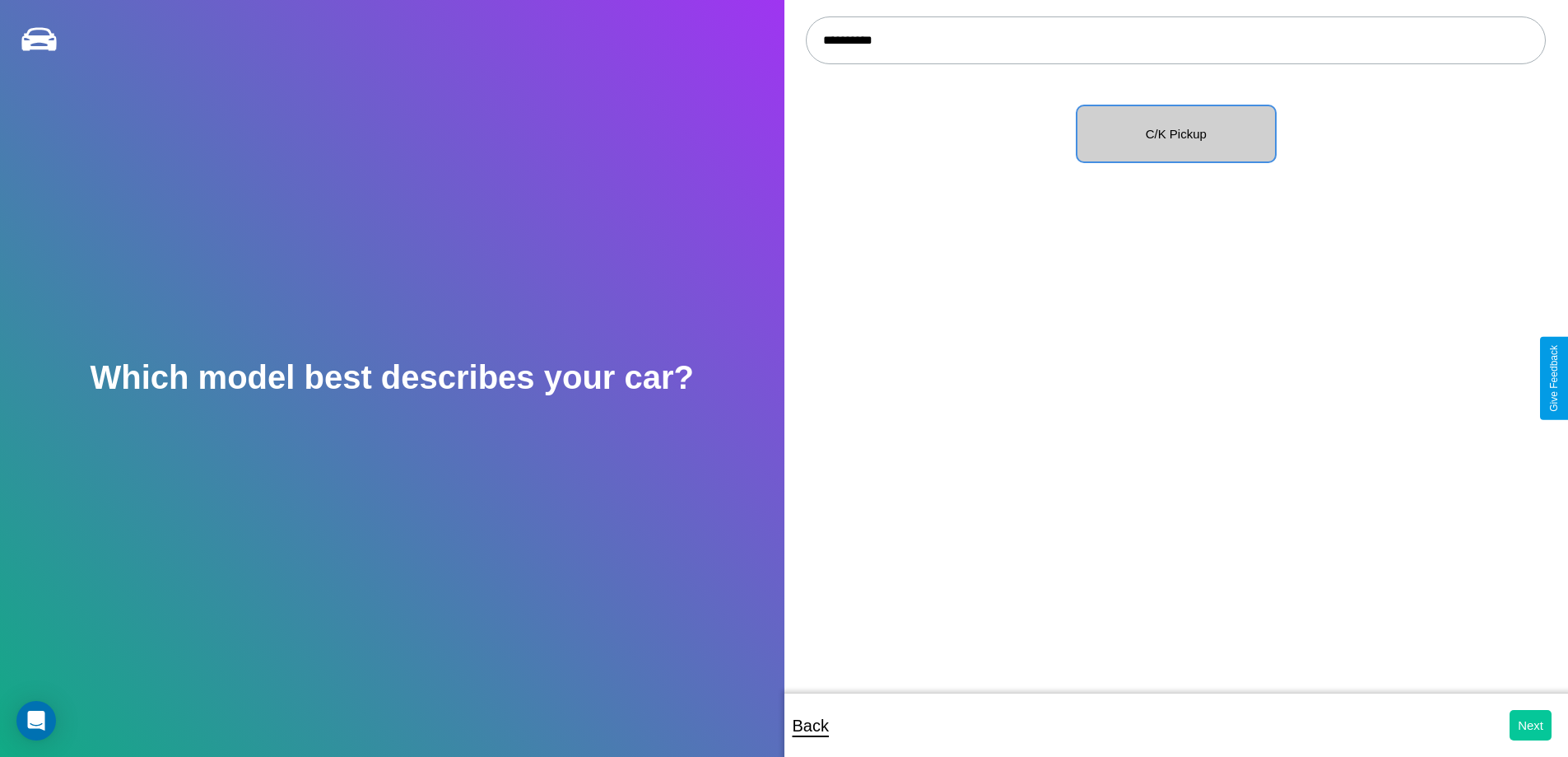
click at [1530, 724] on button "Next" at bounding box center [1530, 725] width 42 height 31
